Goal: Check status

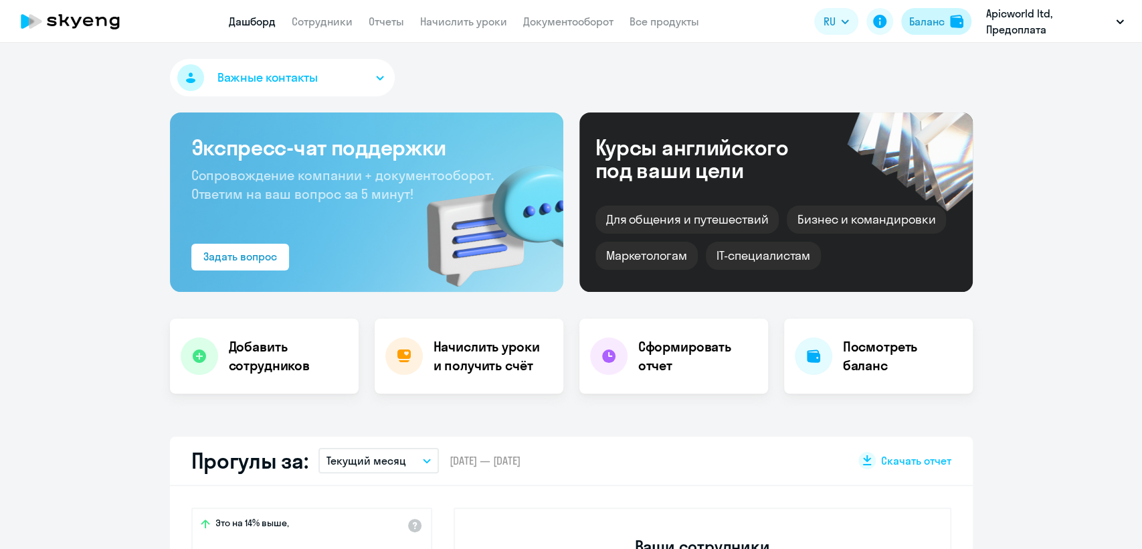
click at [930, 22] on div "Баланс" at bounding box center [926, 21] width 35 height 16
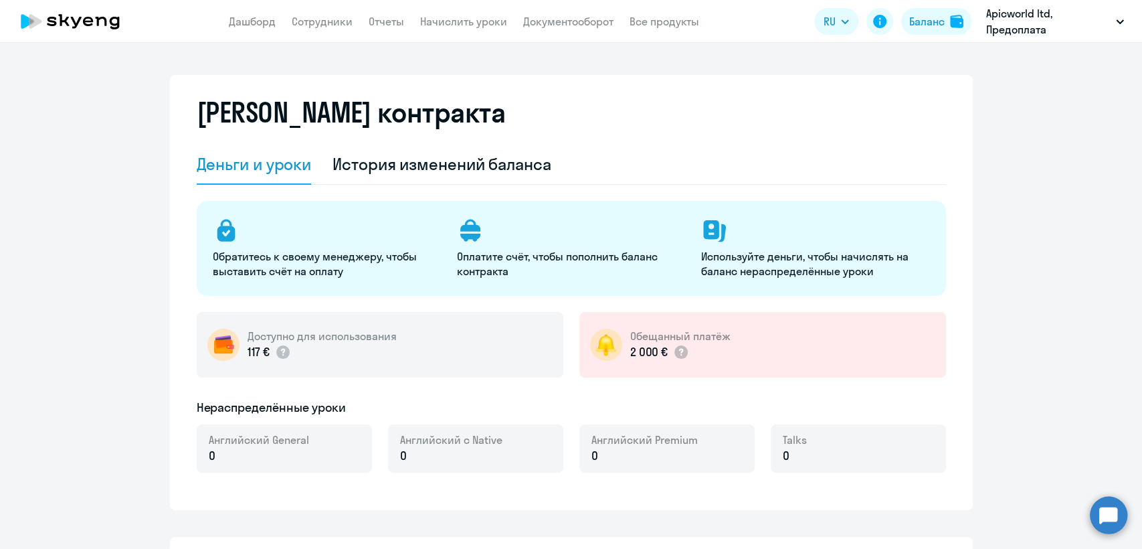
select select "english_adult_not_native_speaker"
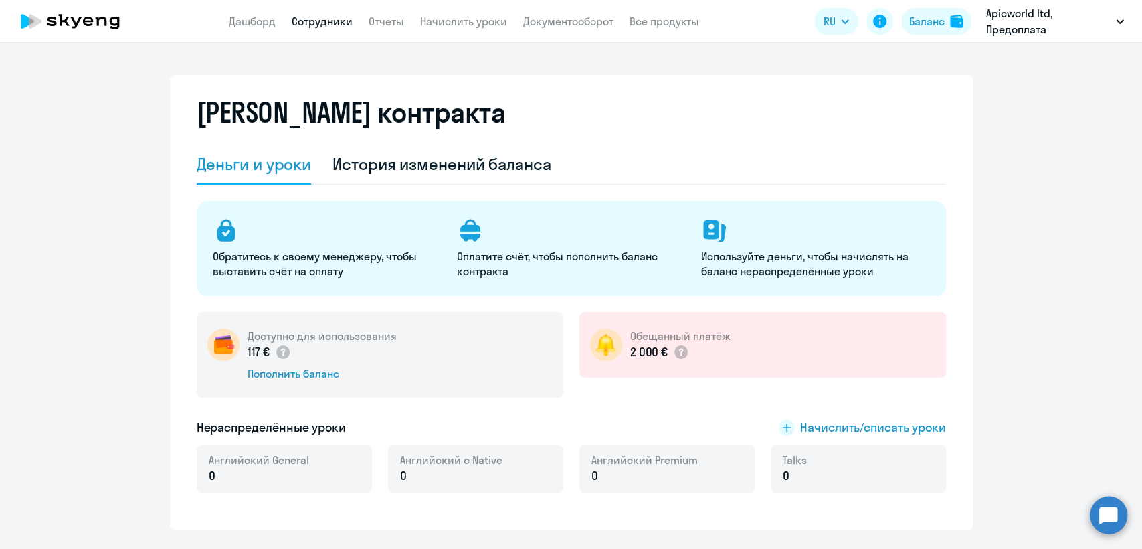
click at [328, 23] on link "Сотрудники" at bounding box center [322, 21] width 61 height 13
select select "30"
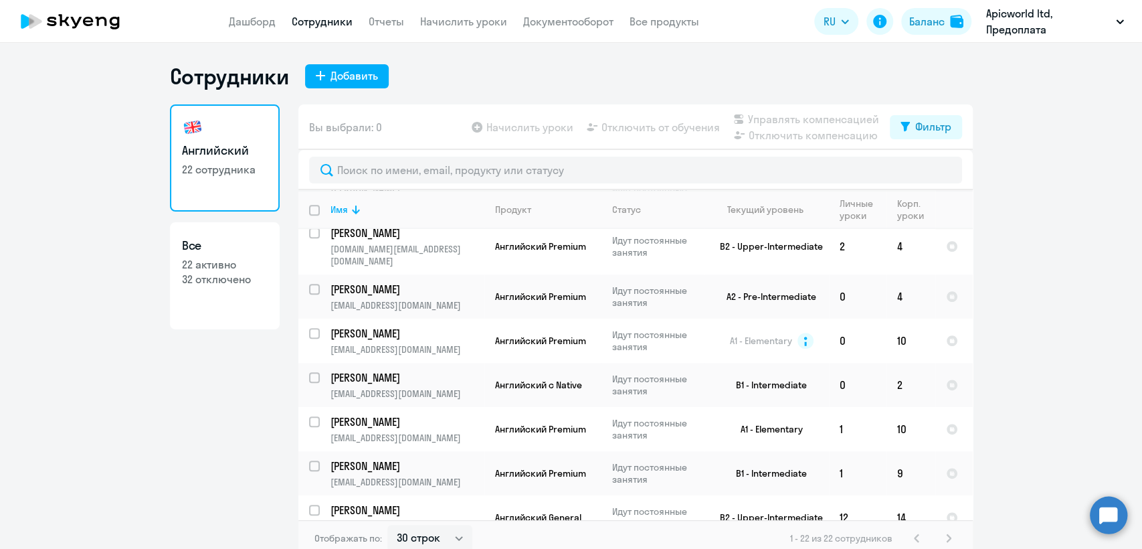
scroll to position [678, 0]
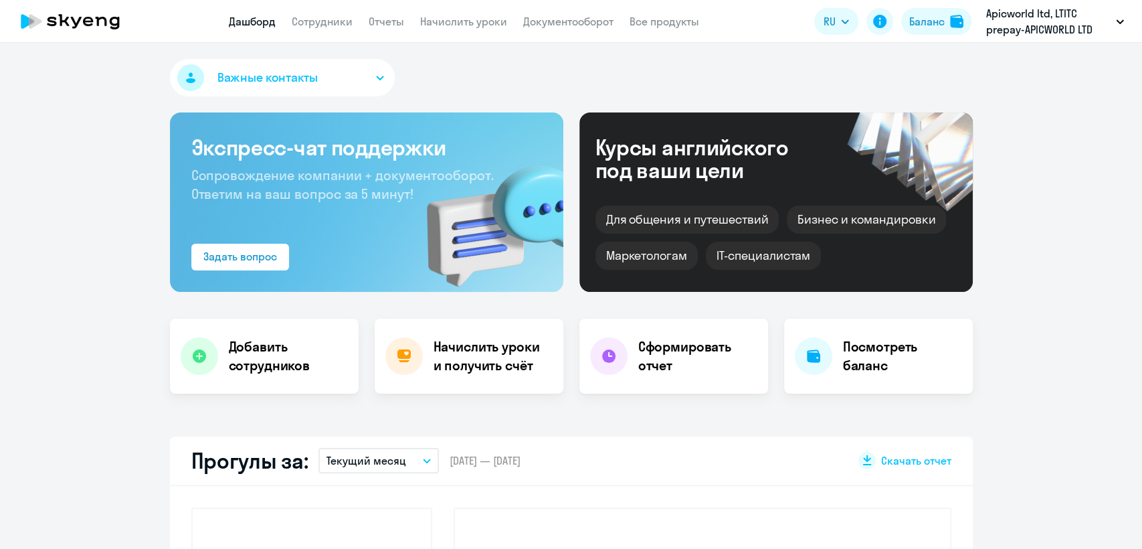
select select "30"
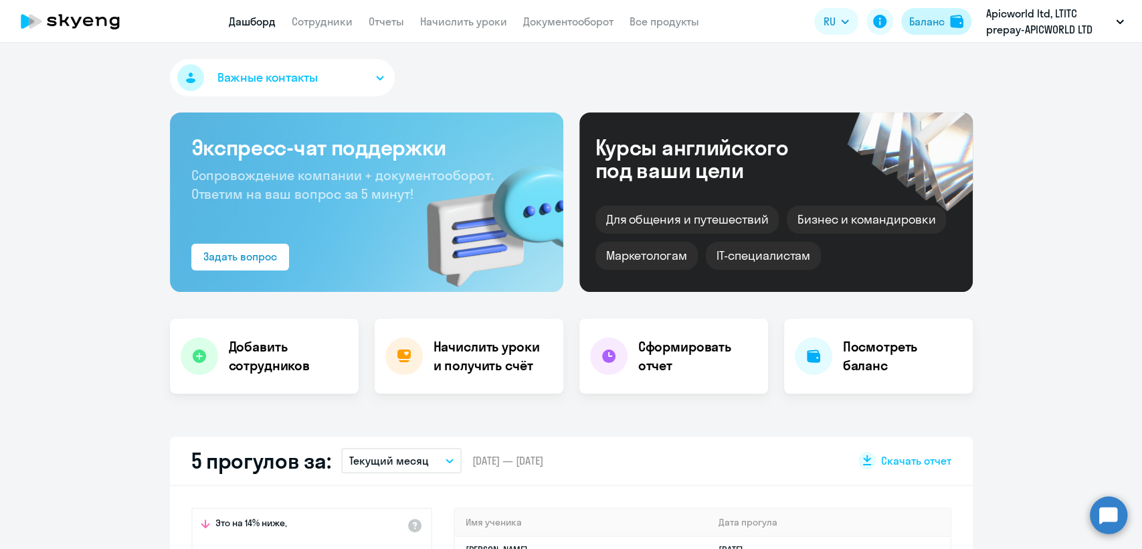
click at [926, 29] on button "Баланс" at bounding box center [936, 21] width 70 height 27
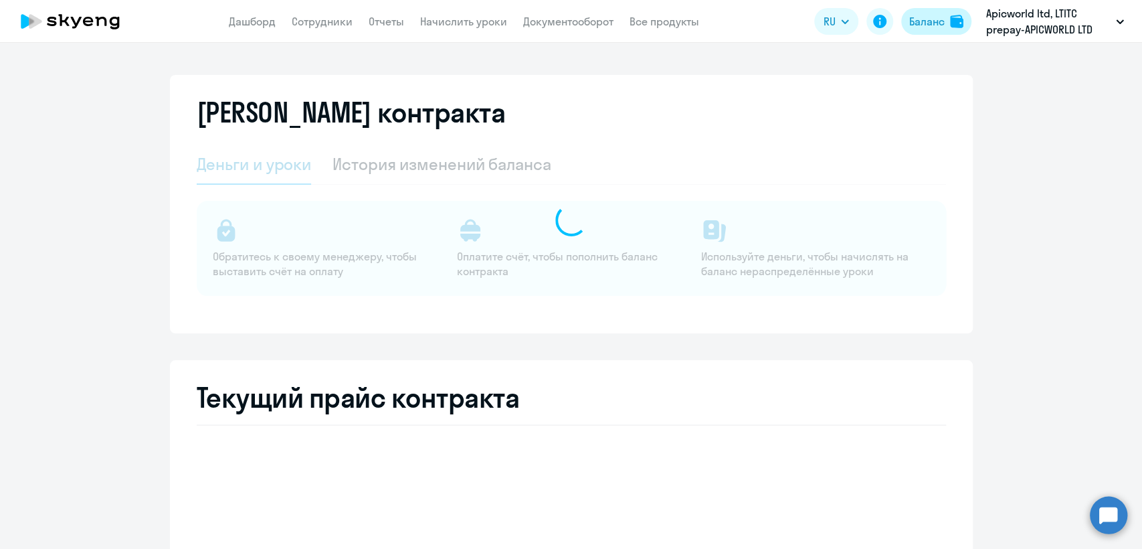
select select "english_adult_not_native_speaker"
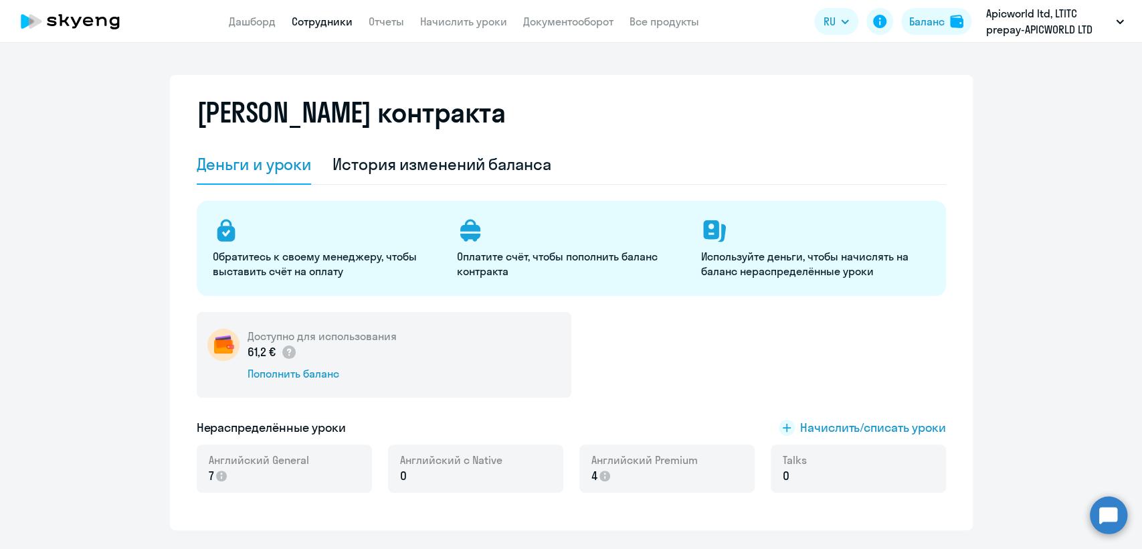
click at [323, 27] on link "Сотрудники" at bounding box center [322, 21] width 61 height 13
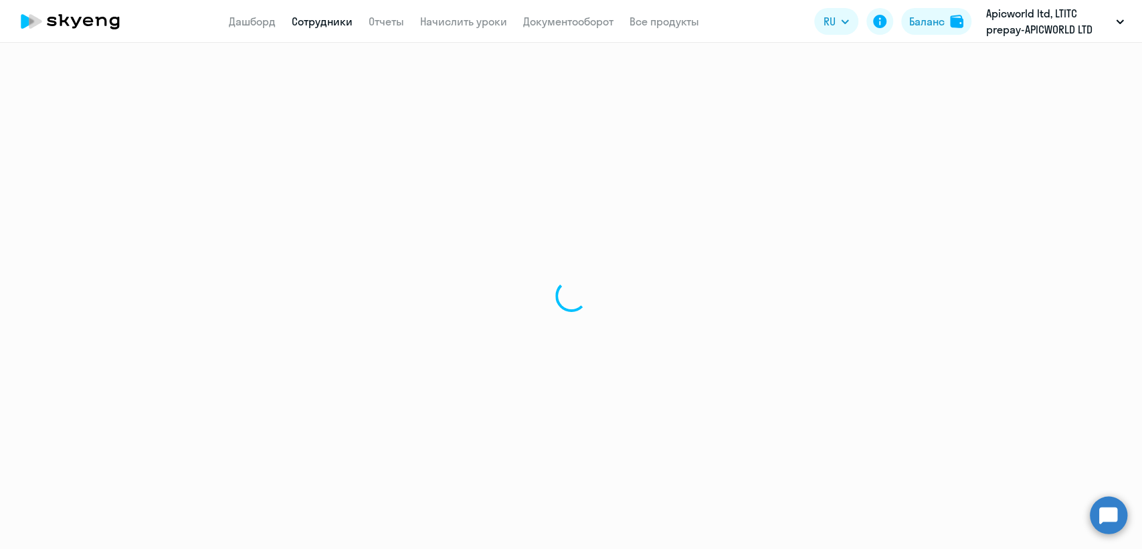
select select "30"
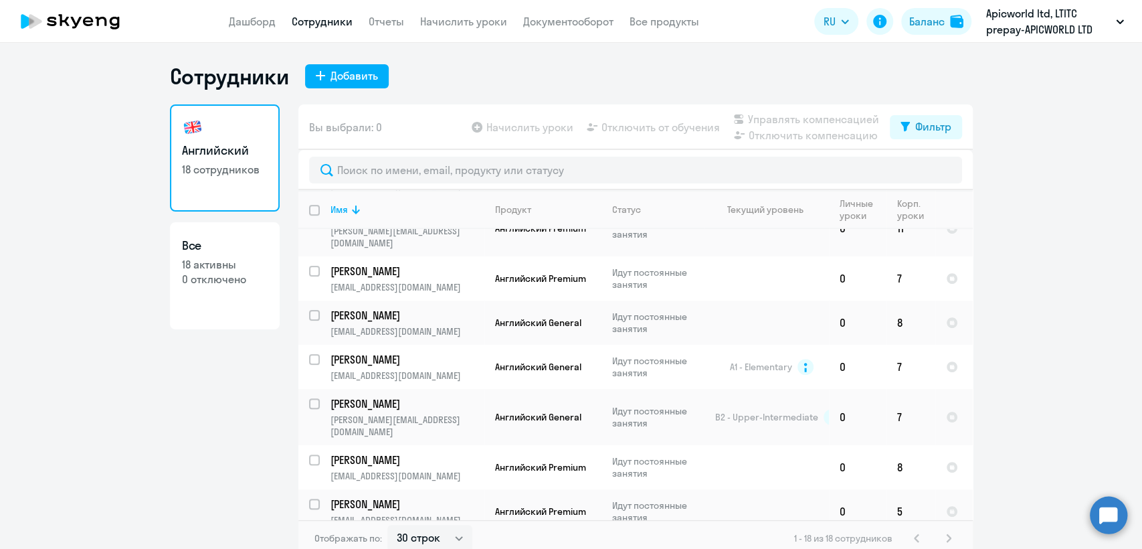
scroll to position [502, 0]
